Goal: Communication & Community: Ask a question

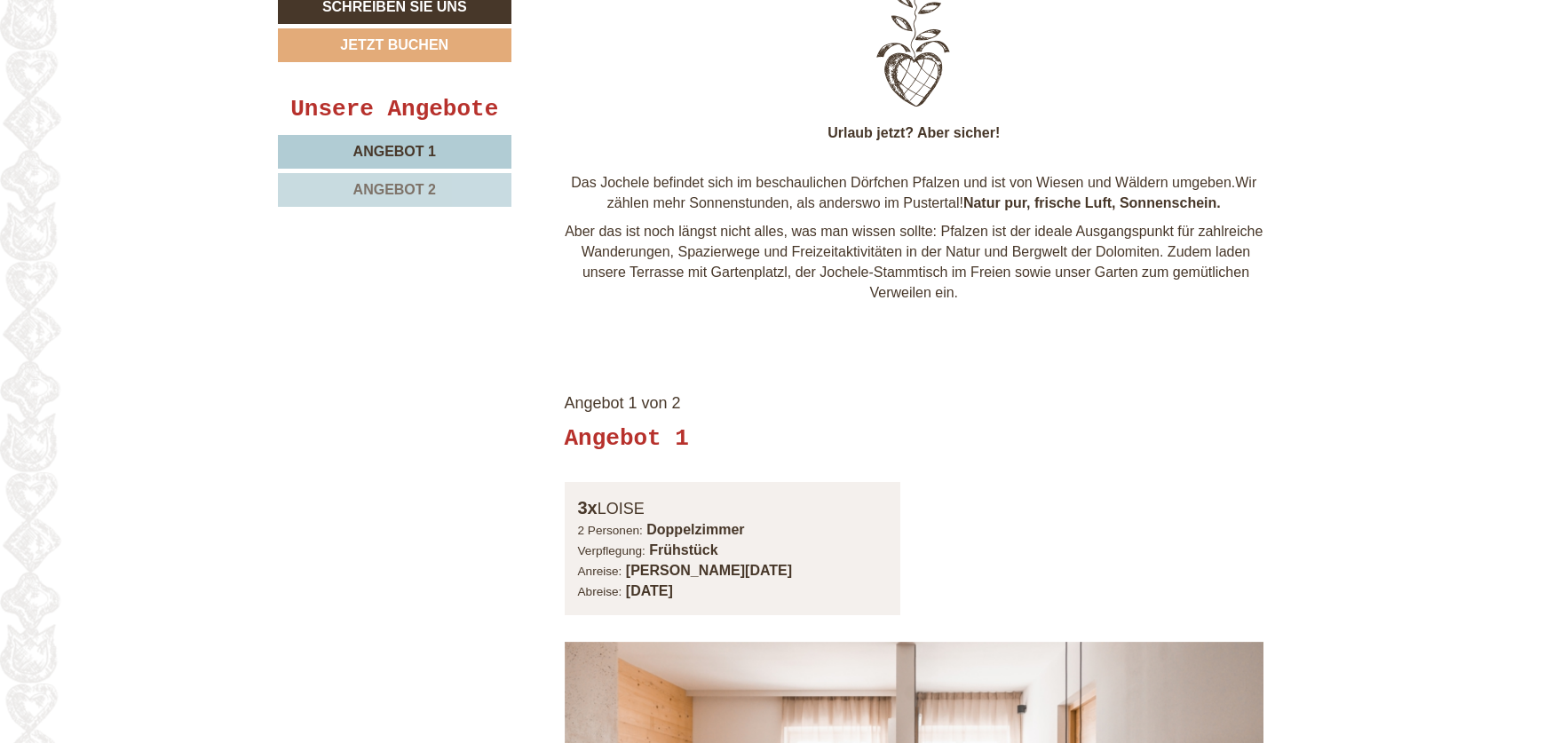
scroll to position [977, 0]
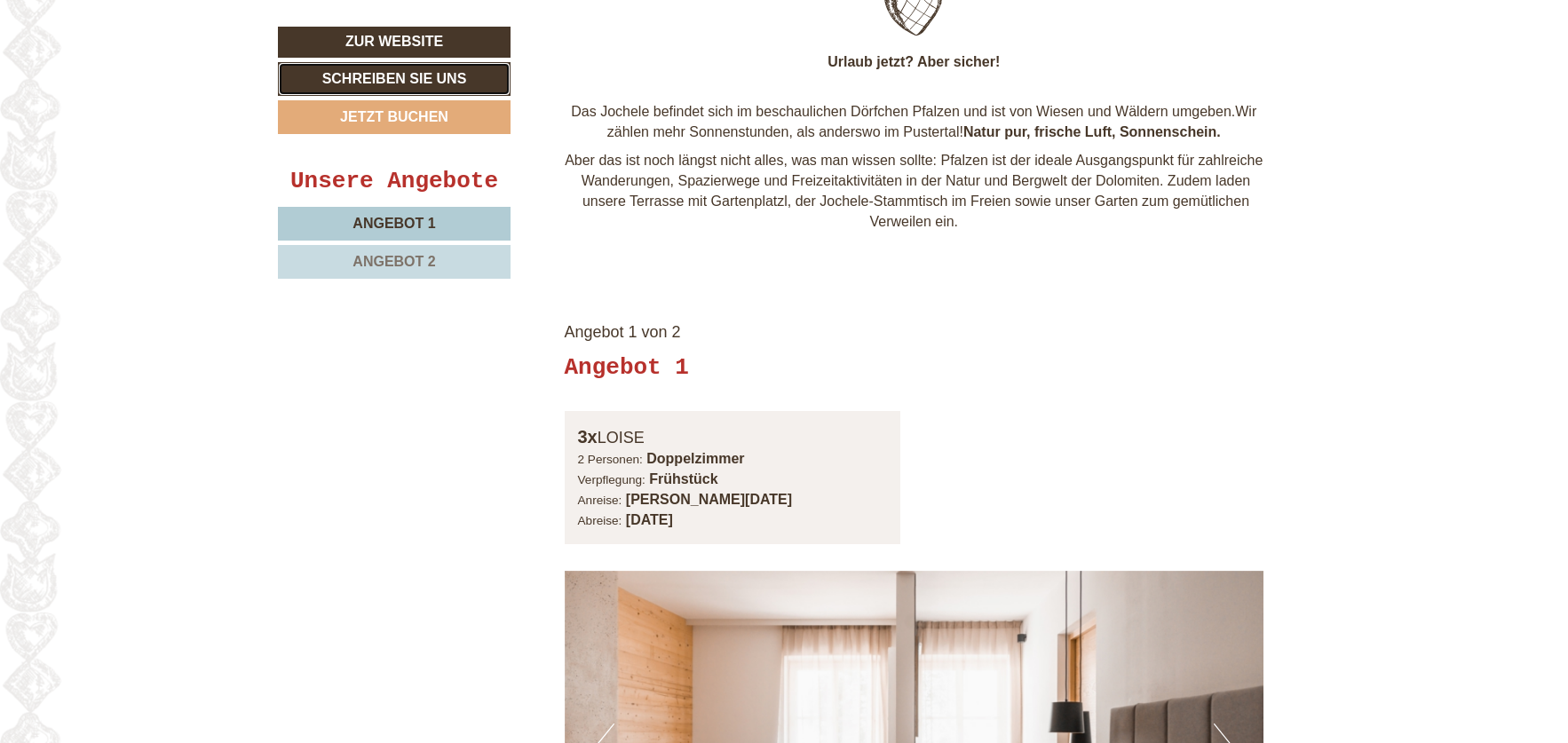
click at [368, 75] on link "Schreiben Sie uns" at bounding box center [394, 78] width 232 height 33
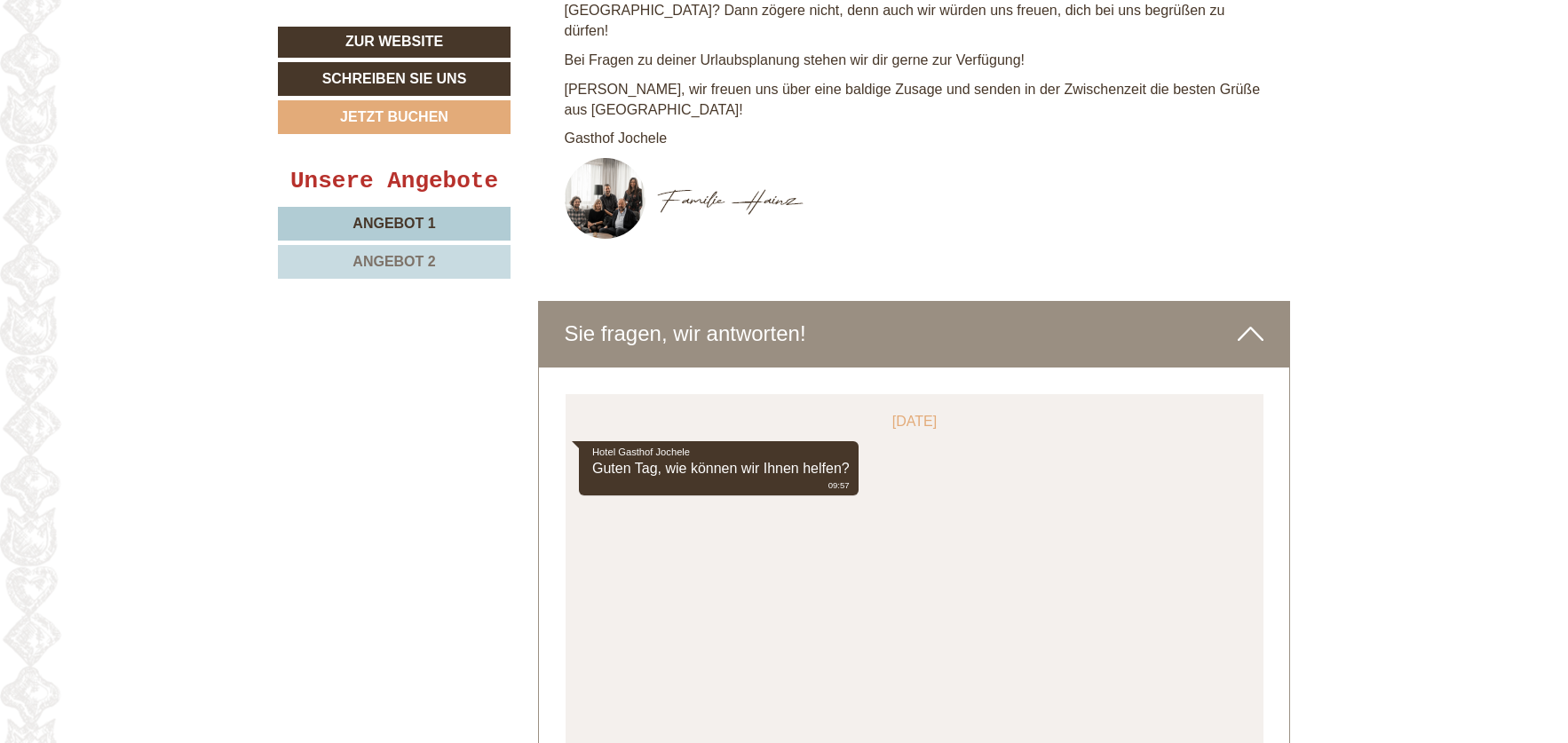
scroll to position [5382, 0]
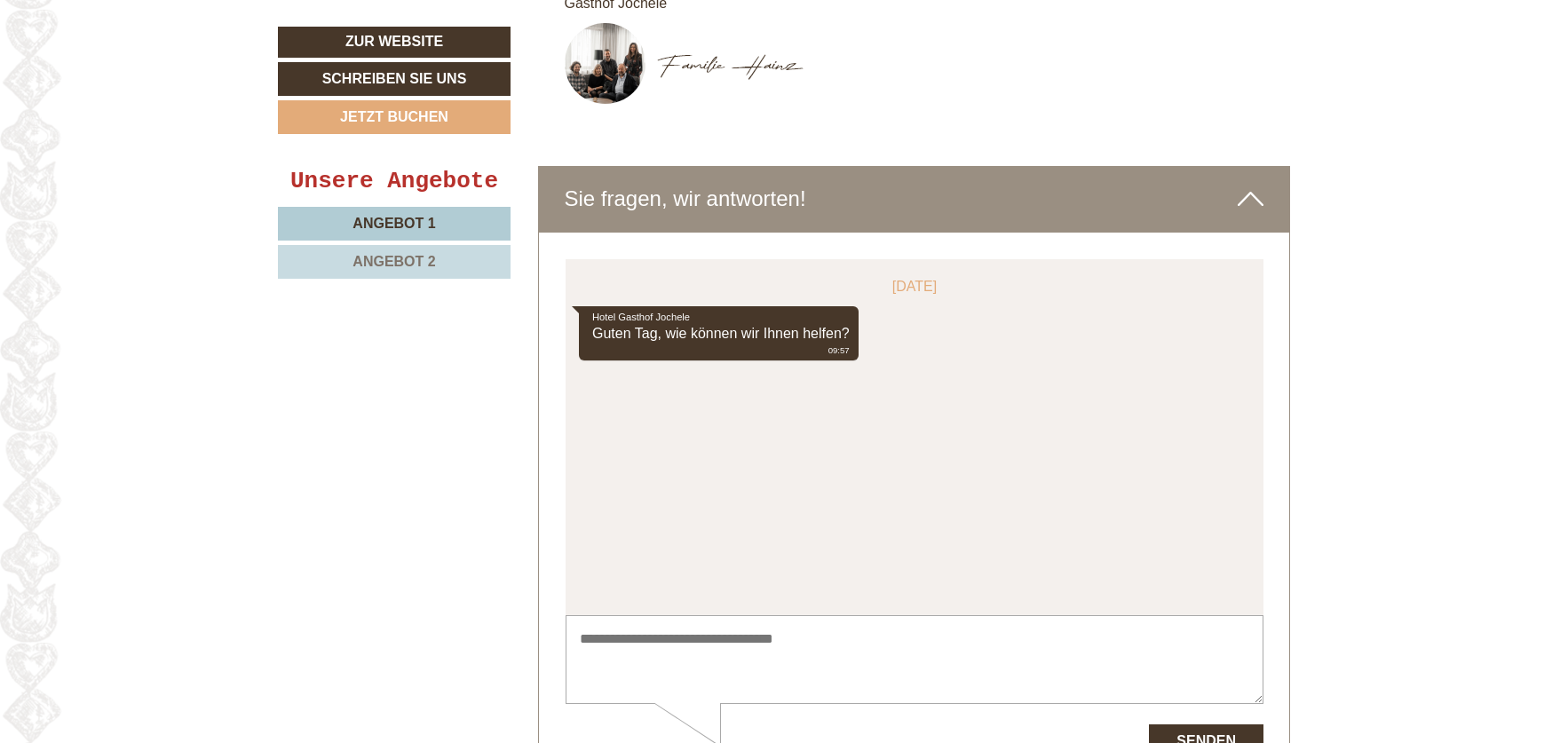
click at [768, 649] on textarea at bounding box center [913, 660] width 698 height 90
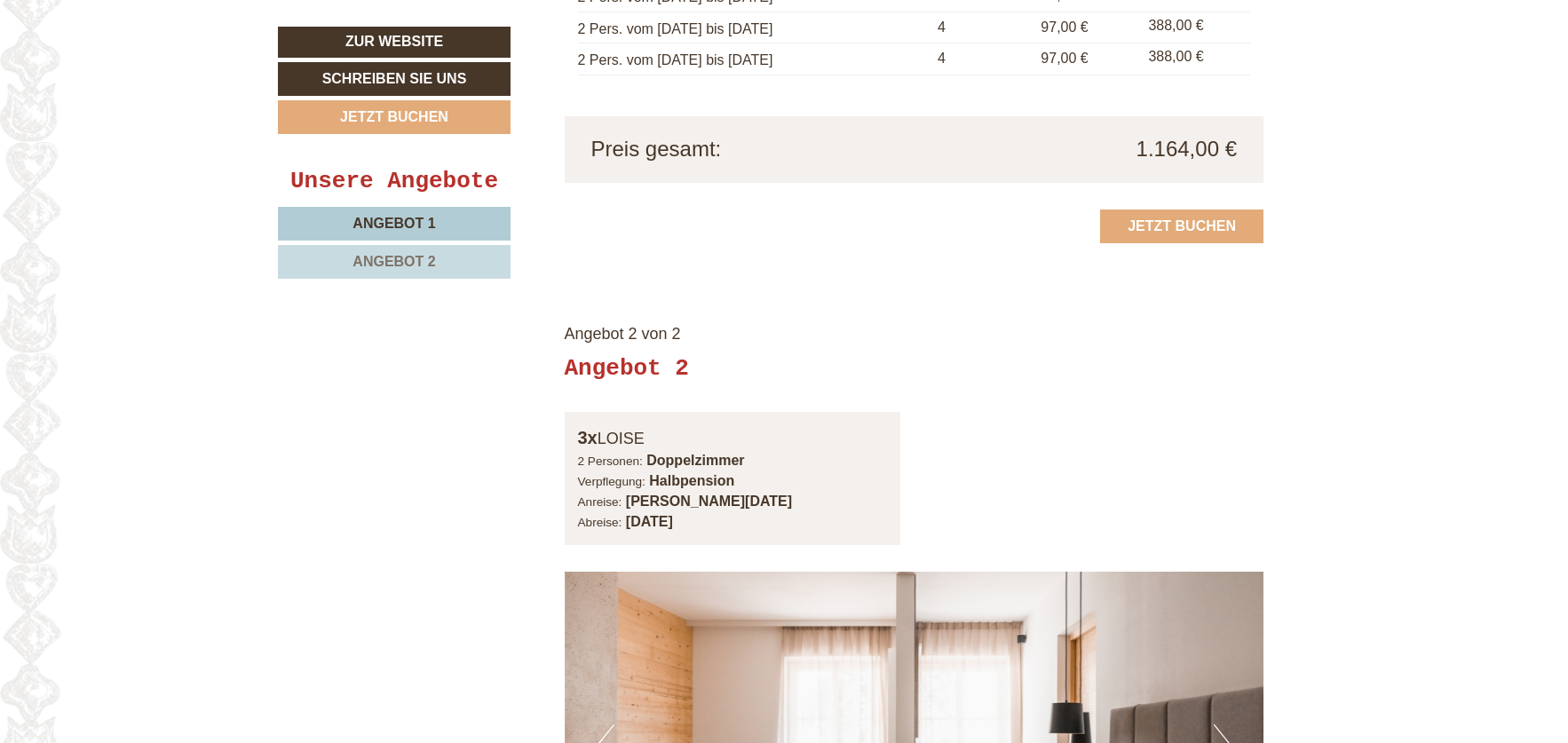
scroll to position [2576, 0]
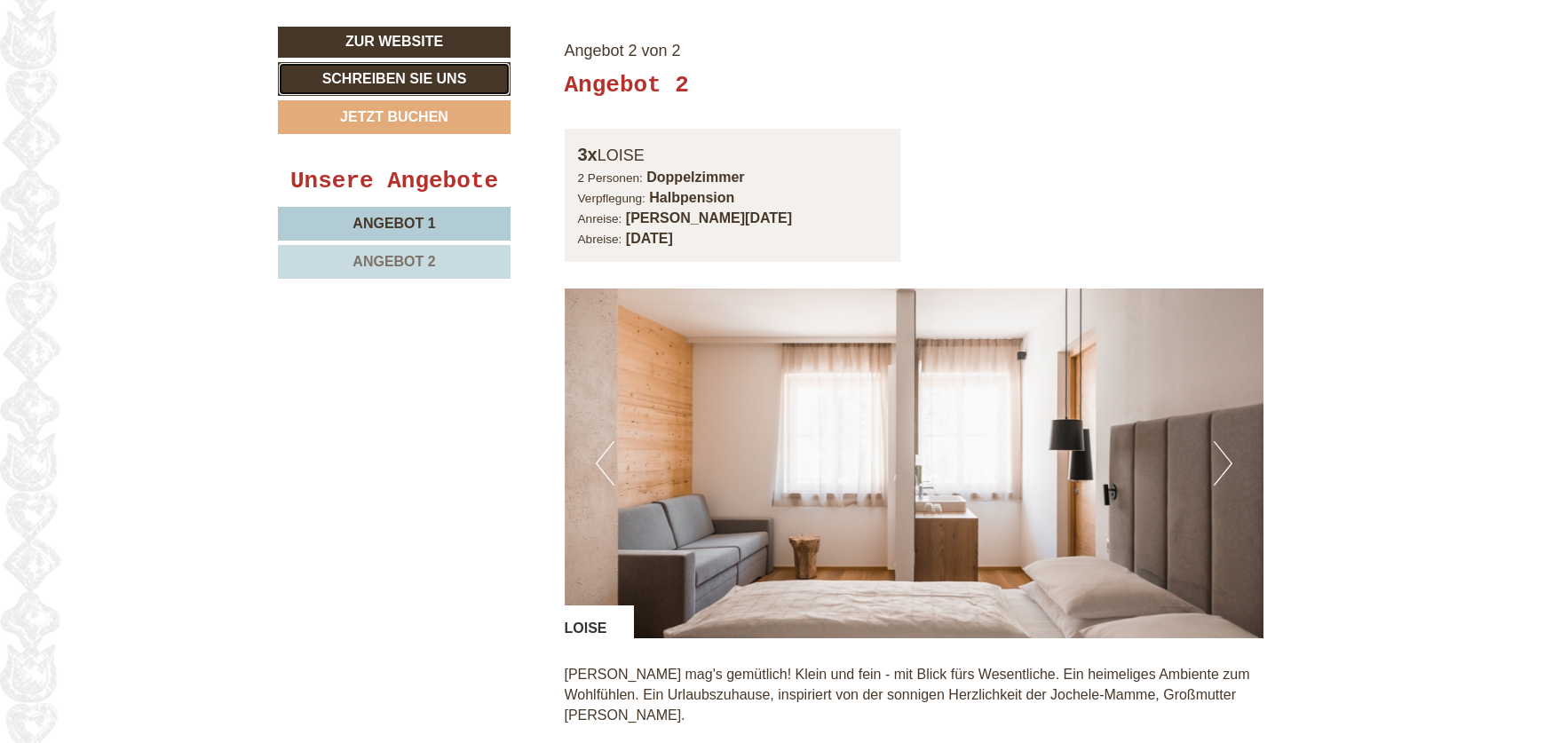
click at [426, 83] on link "Schreiben Sie uns" at bounding box center [394, 78] width 232 height 33
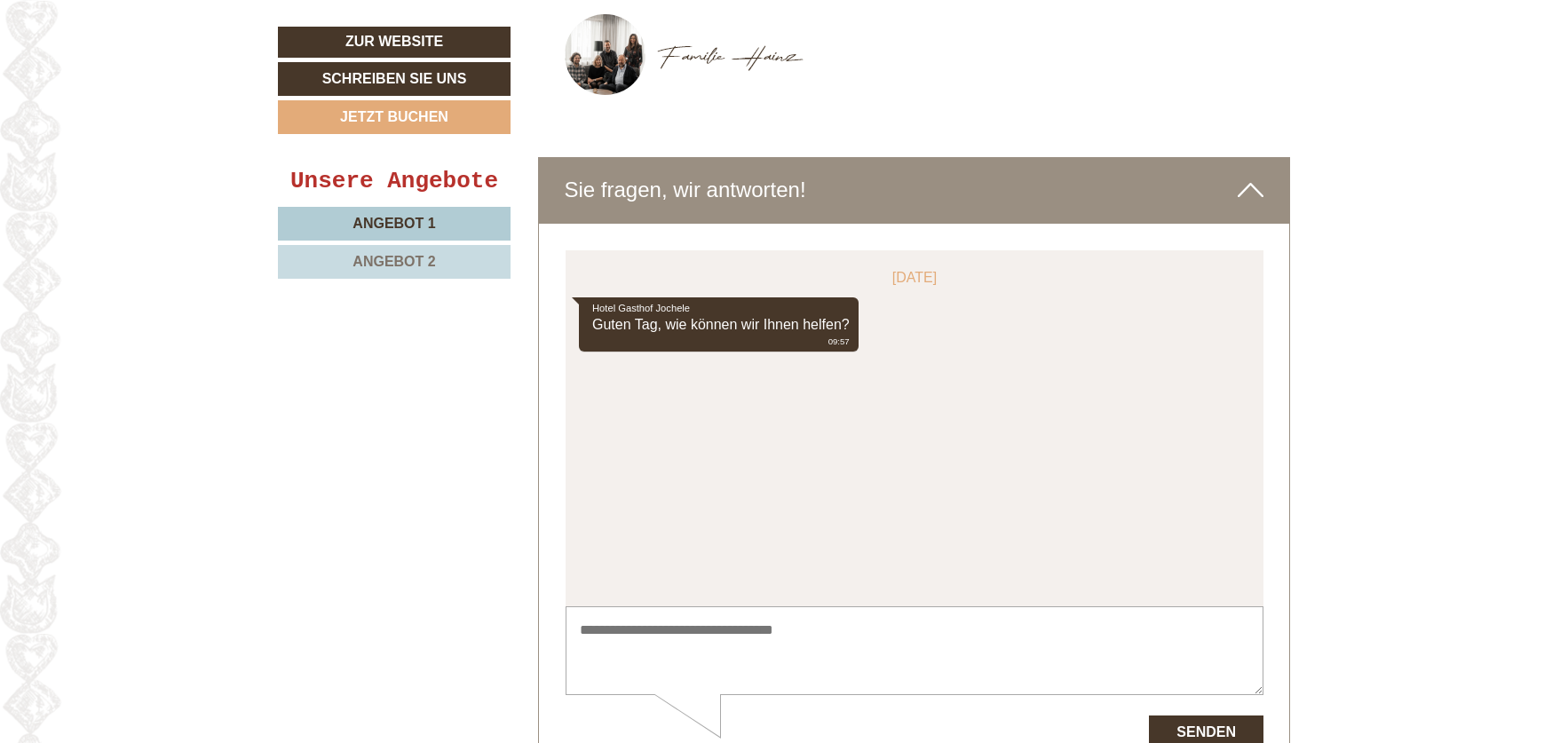
scroll to position [5442, 0]
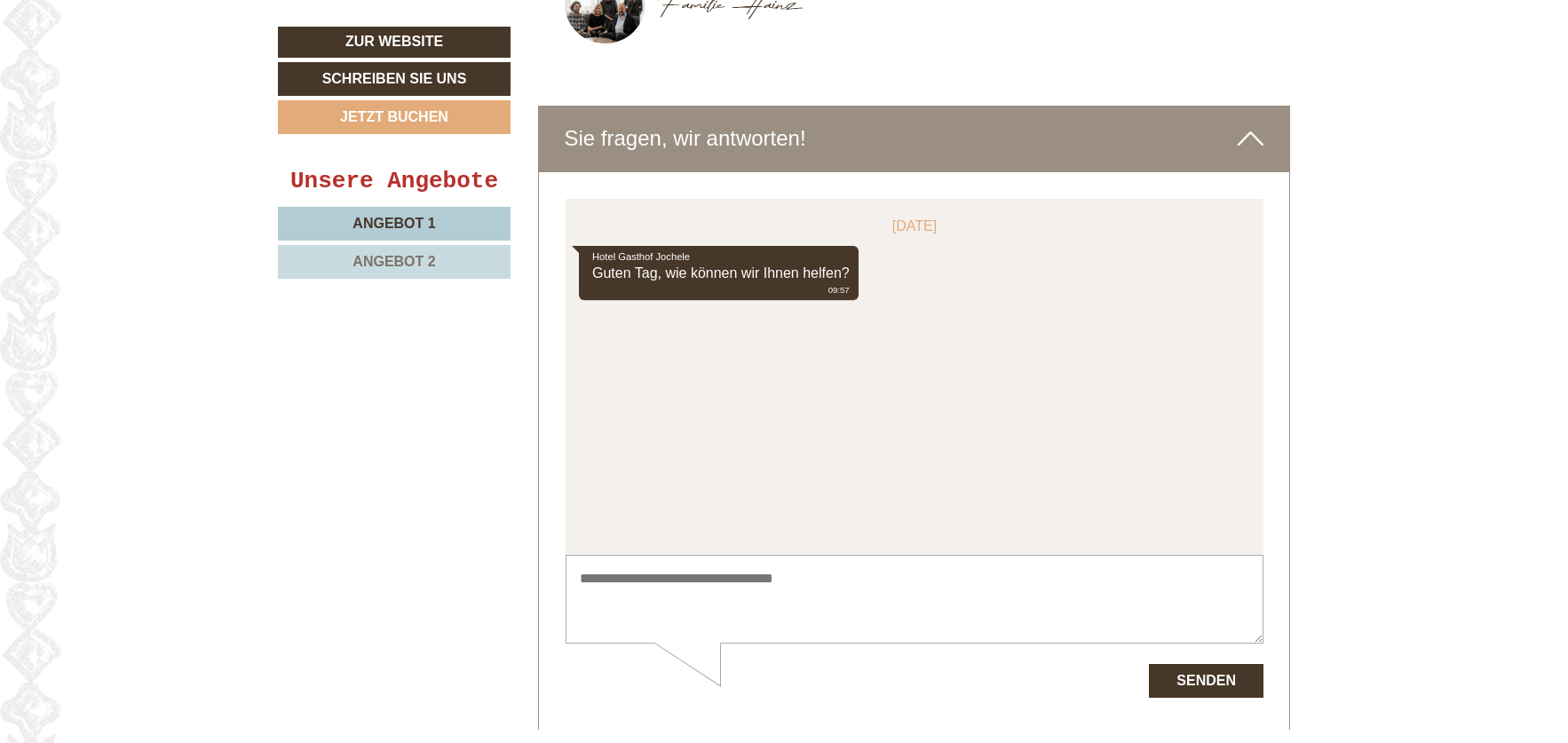
click at [671, 592] on textarea at bounding box center [913, 599] width 698 height 90
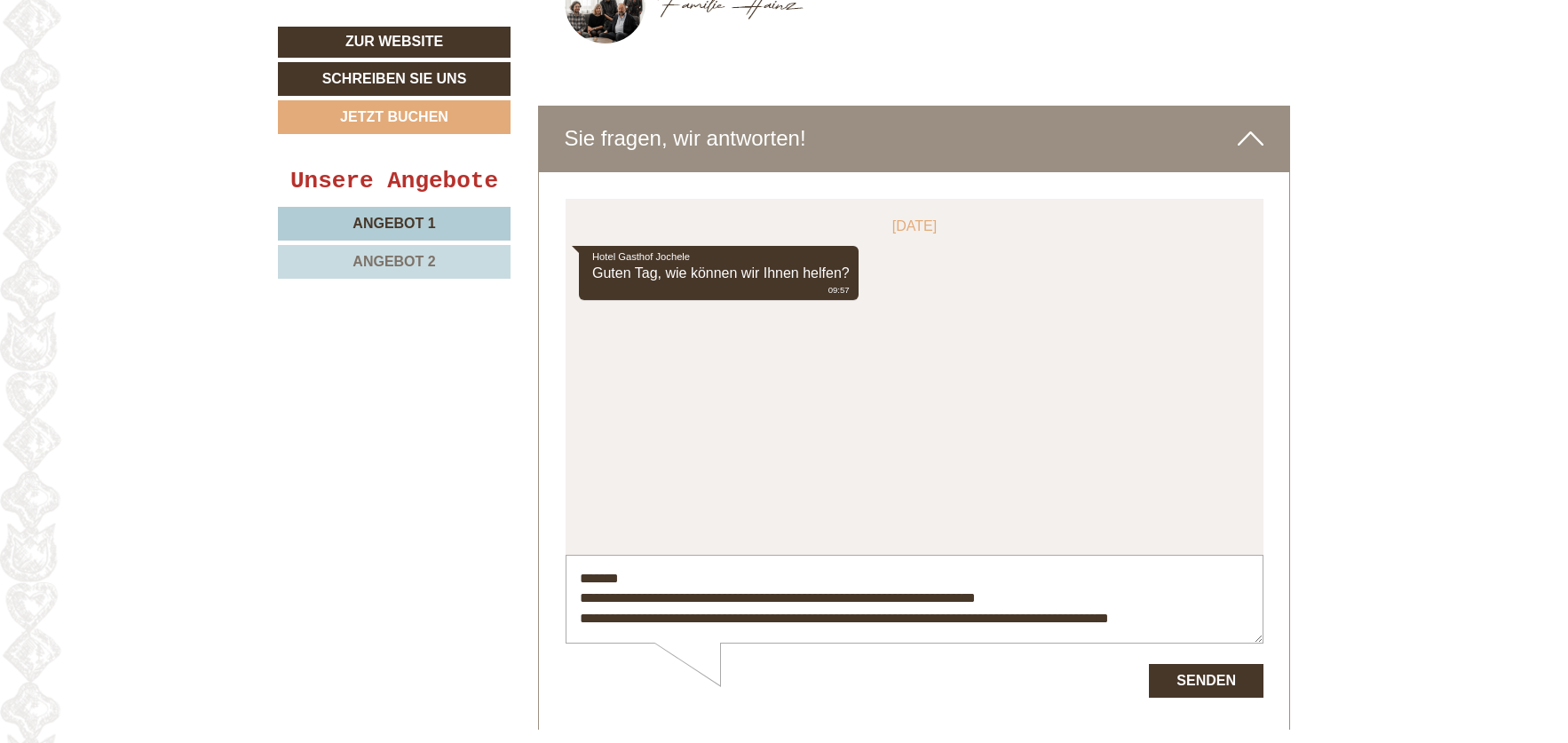
scroll to position [25, 0]
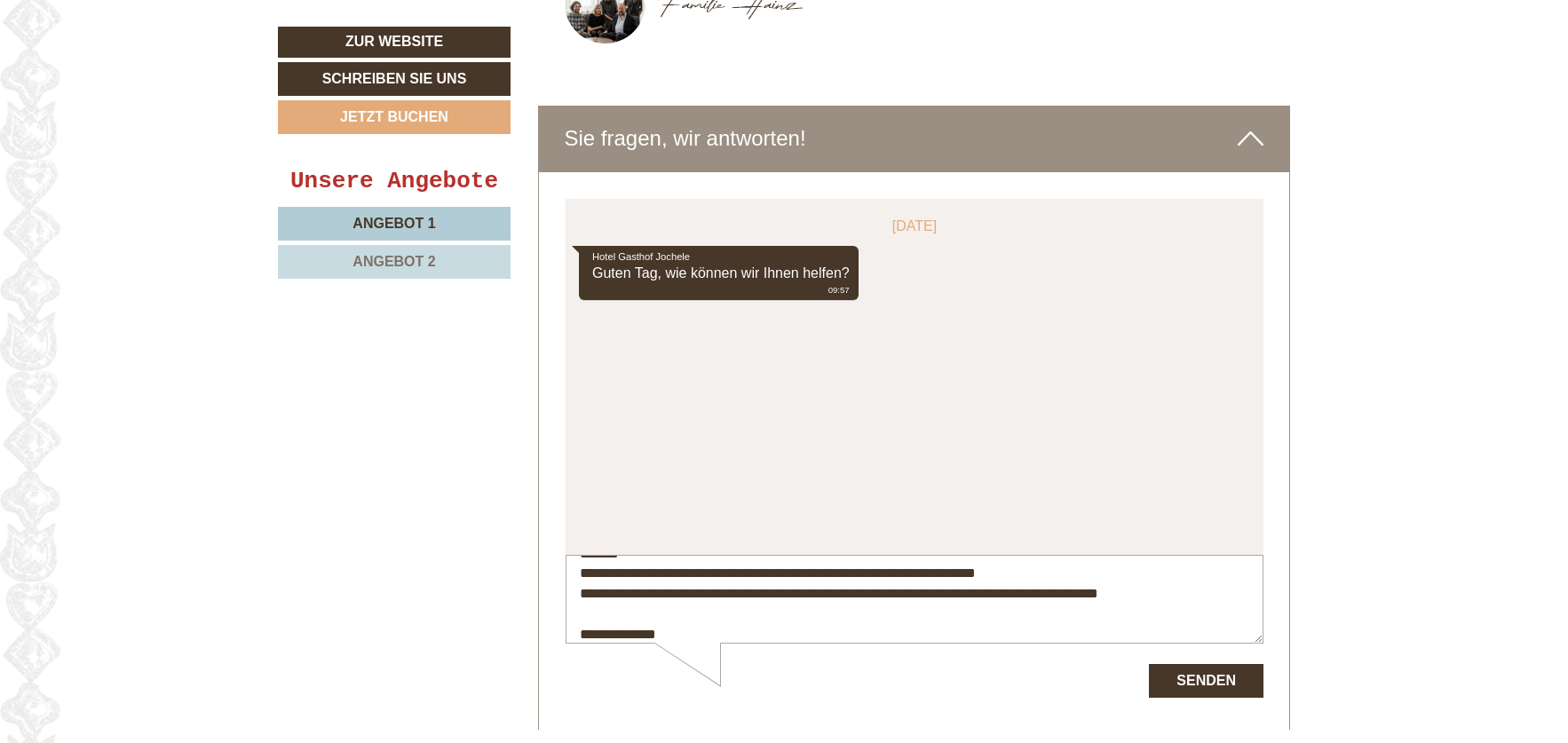
type textarea "**********"
click at [1176, 639] on div at bounding box center [914, 452] width 752 height 559
click at [1174, 693] on button "Senden" at bounding box center [1205, 680] width 115 height 33
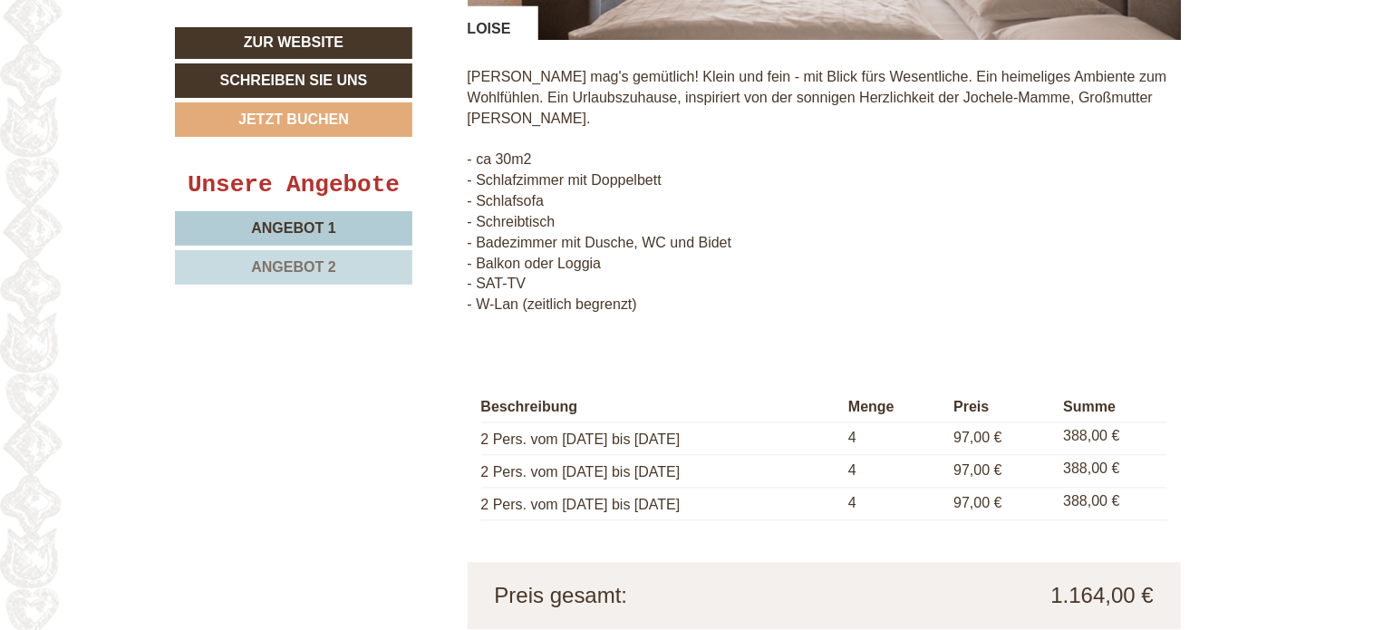
scroll to position [1812, 0]
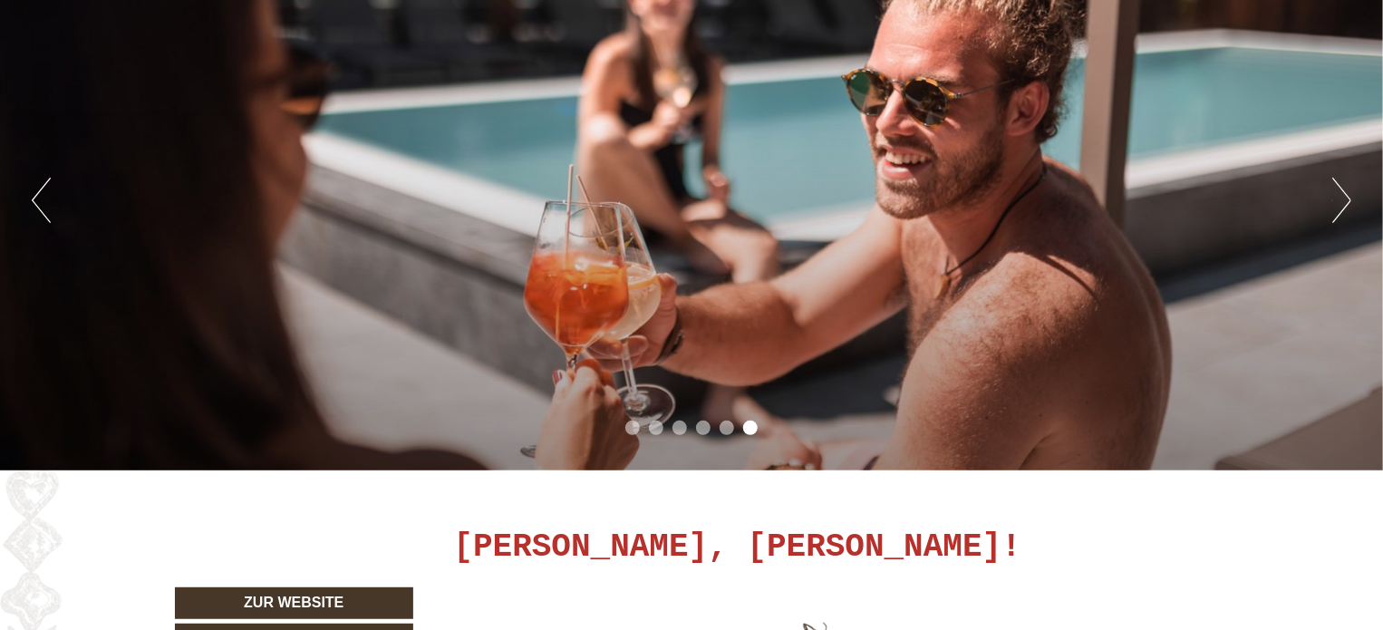
scroll to position [0, 0]
